Goal: Task Accomplishment & Management: Manage account settings

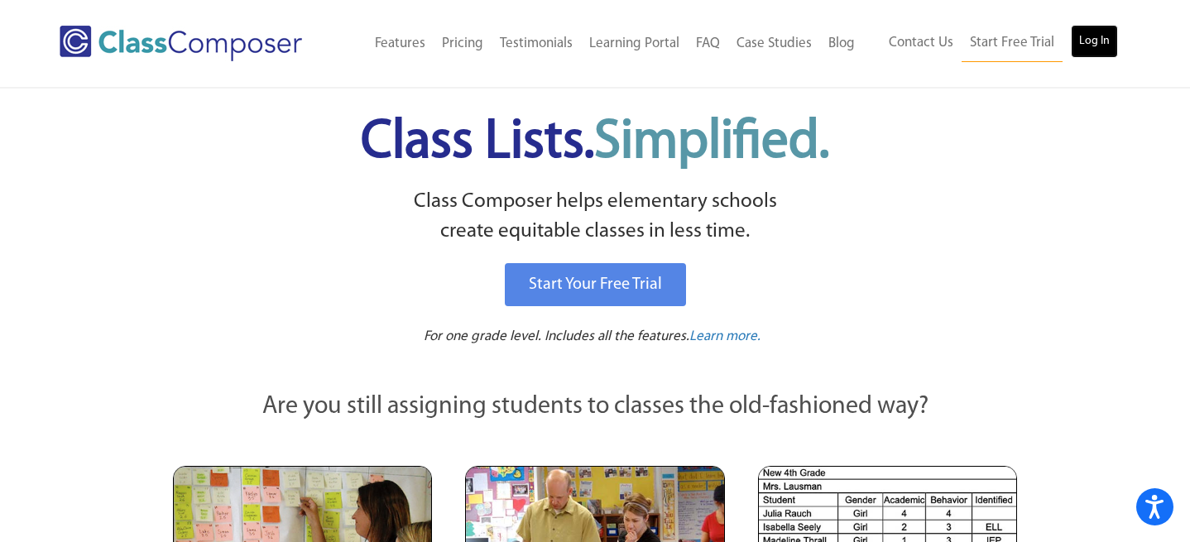
click at [1089, 38] on link "Log In" at bounding box center [1094, 41] width 47 height 33
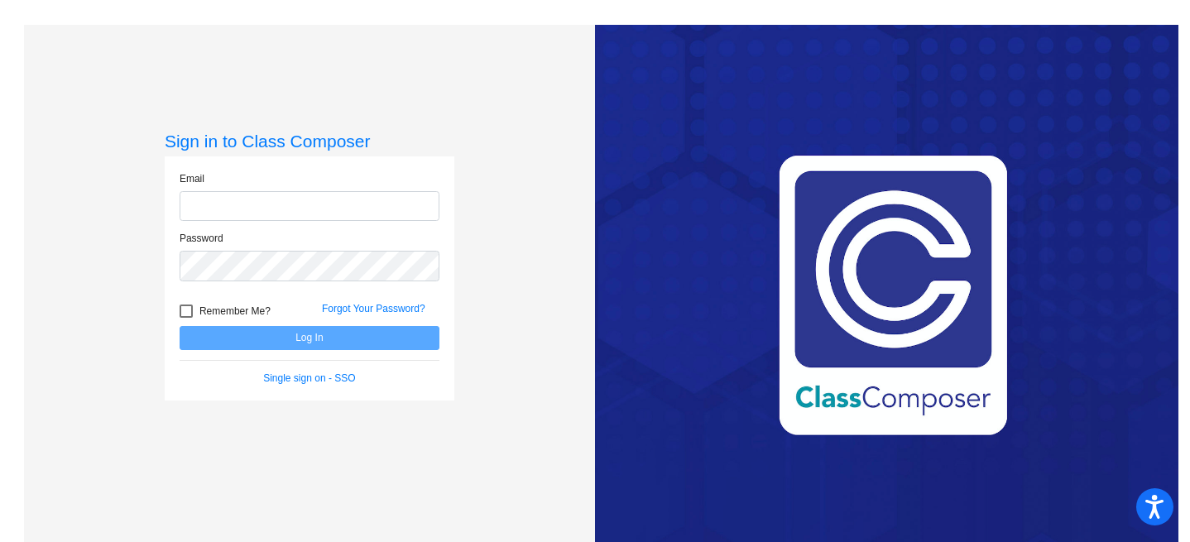
click at [300, 213] on input "email" at bounding box center [310, 206] width 260 height 31
type input "[EMAIL_ADDRESS][DOMAIN_NAME]"
